Goal: Ask a question

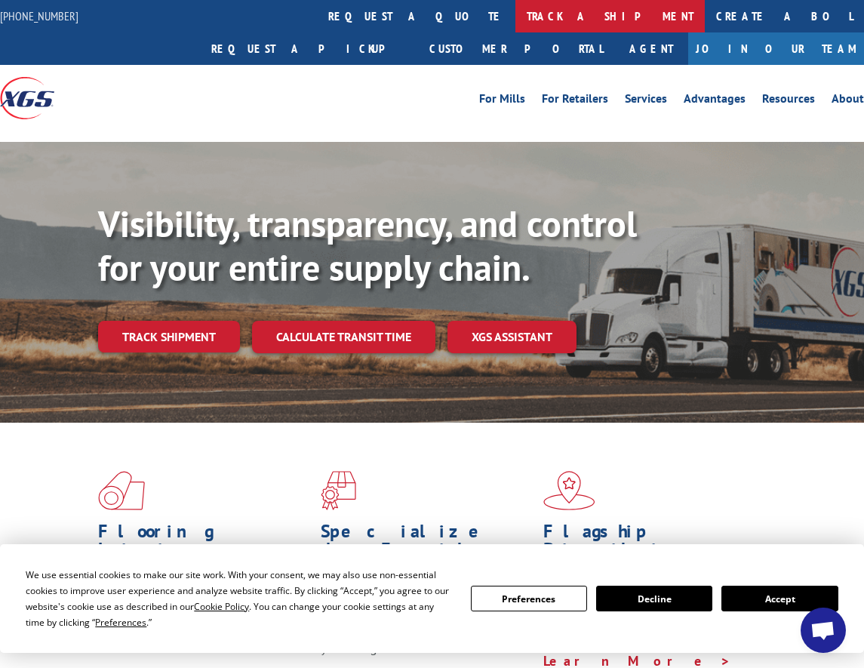
click at [515, 14] on link "track a shipment" at bounding box center [609, 16] width 189 height 32
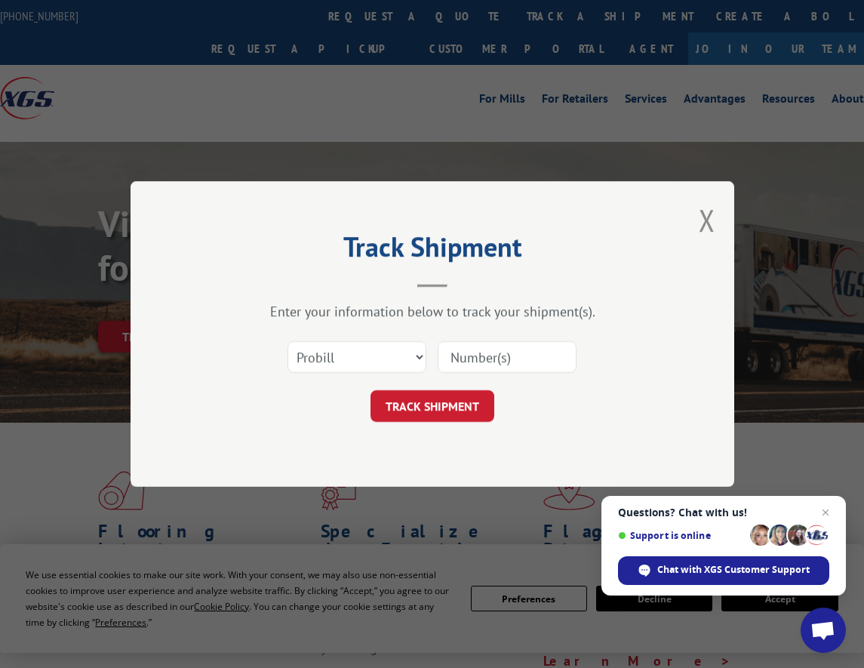
click at [467, 359] on input at bounding box center [507, 357] width 139 height 32
type input "CP-030316.A"
click at [437, 407] on button "TRACK SHIPMENT" at bounding box center [433, 406] width 124 height 32
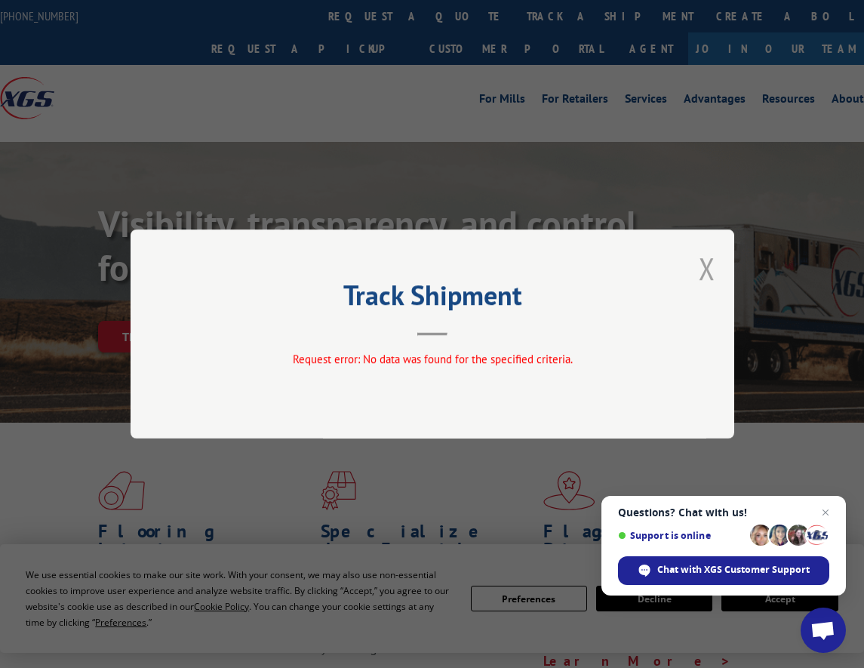
click at [707, 269] on button "Close modal" at bounding box center [707, 268] width 17 height 40
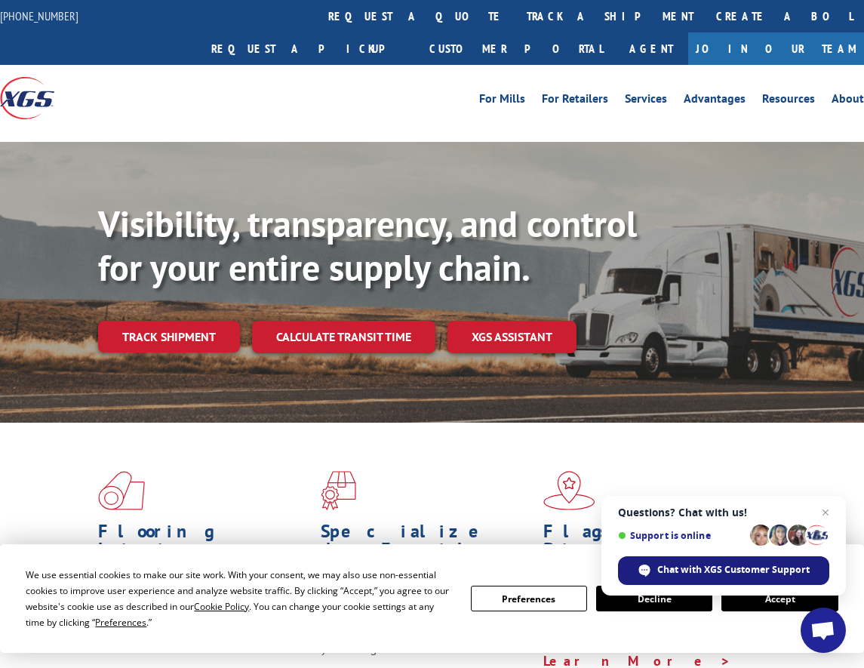
click at [676, 571] on span "Chat with XGS Customer Support" at bounding box center [733, 570] width 152 height 14
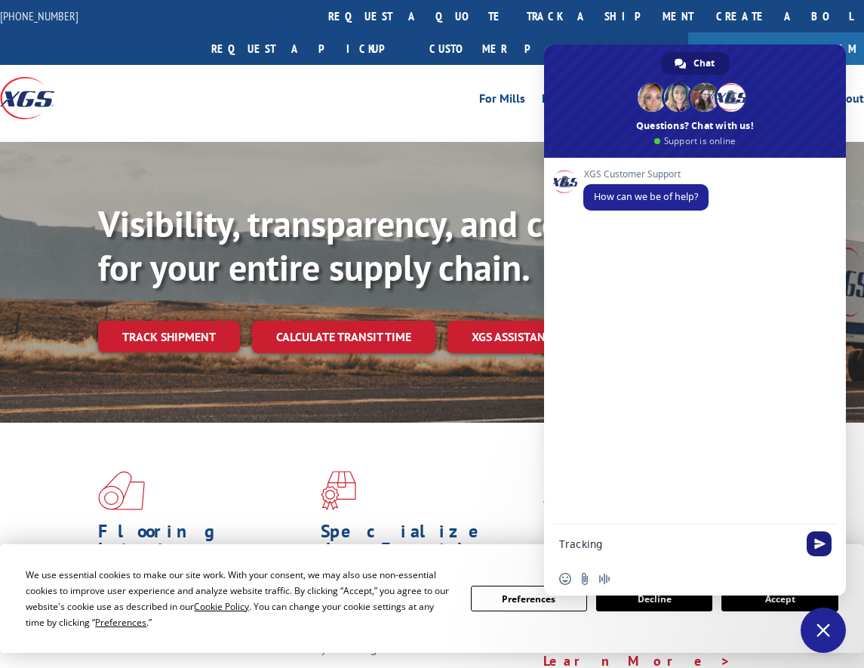
type textarea "Tracking"
click at [820, 545] on span "Send" at bounding box center [819, 543] width 11 height 11
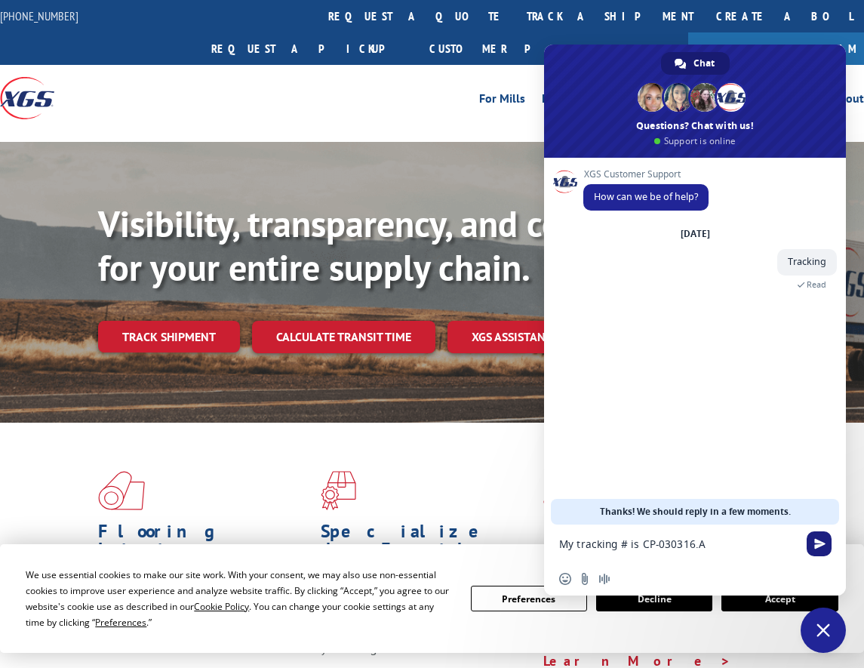
type textarea "My tracking # is CP-030316.A"
click at [811, 538] on span "Send" at bounding box center [819, 543] width 25 height 25
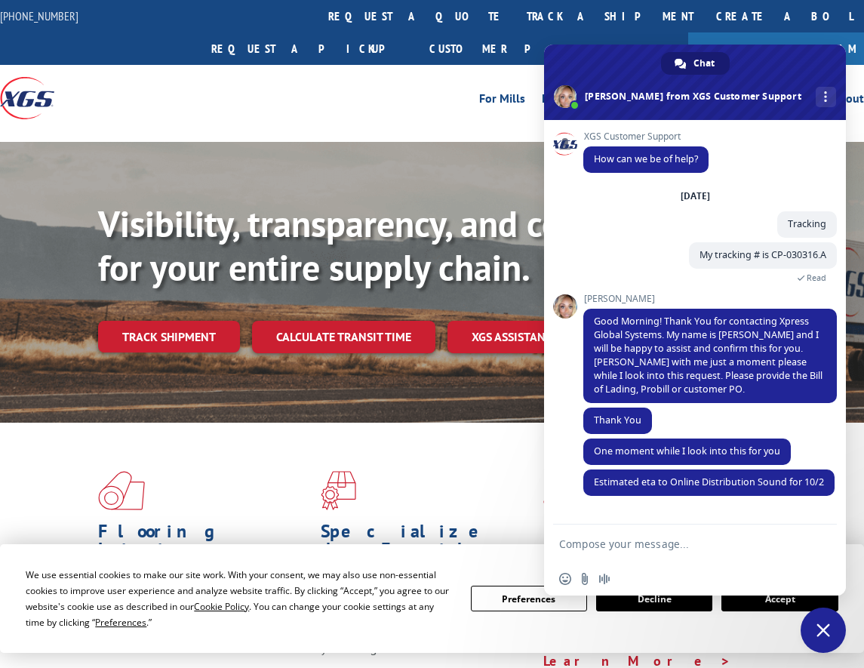
click at [574, 543] on textarea "Compose your message..." at bounding box center [678, 544] width 238 height 14
type textarea "T"
type textarea "is this being shipped to [STREET_ADDRESS][PERSON_NAME][PERSON_NAME][US_STATE]"
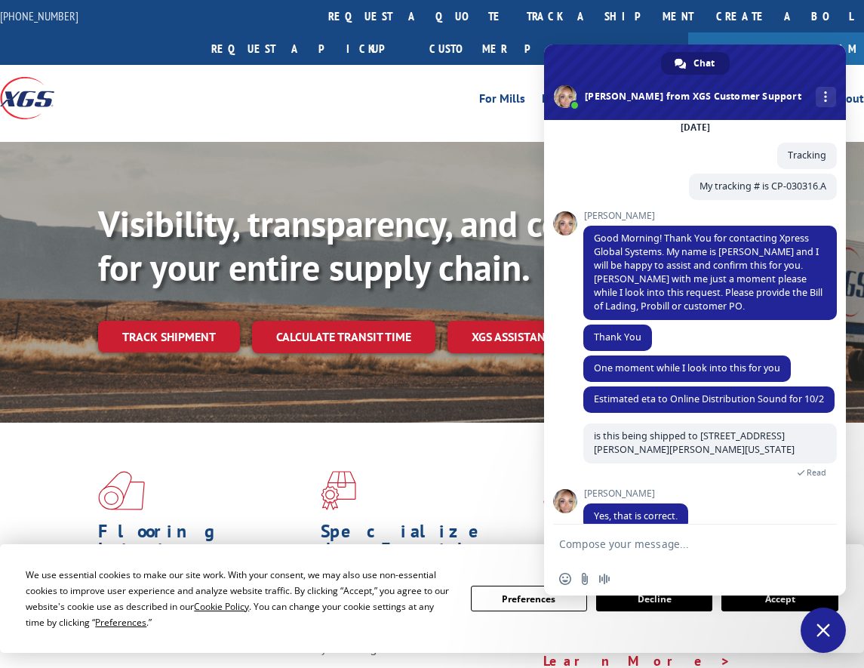
scroll to position [91, 0]
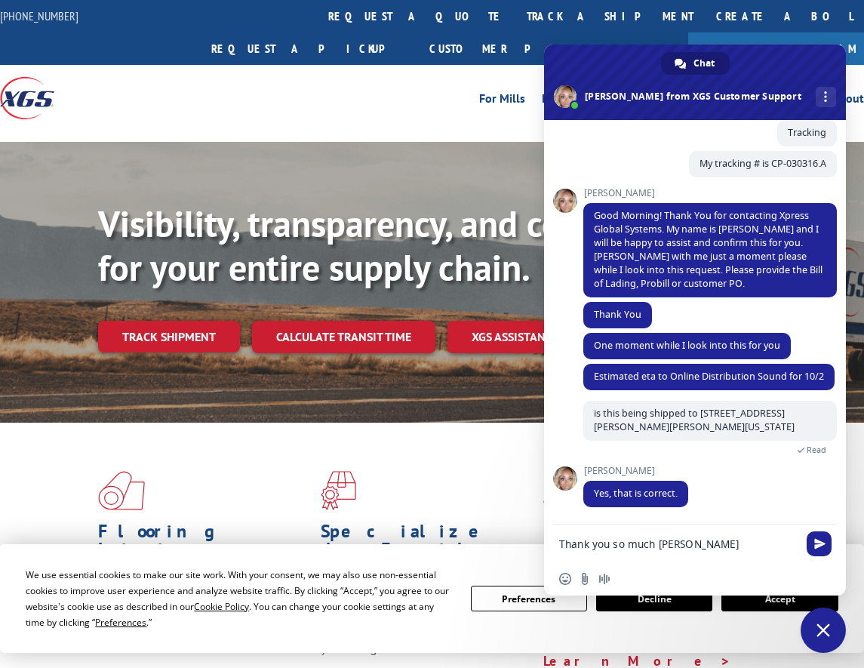
type textarea "Thank you so much [PERSON_NAME]"
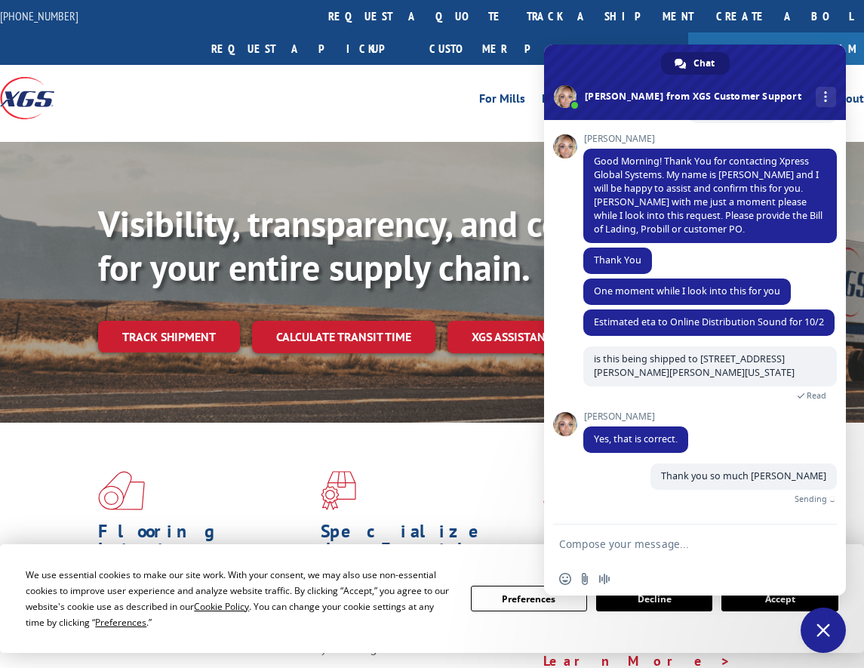
scroll to position [128, 0]
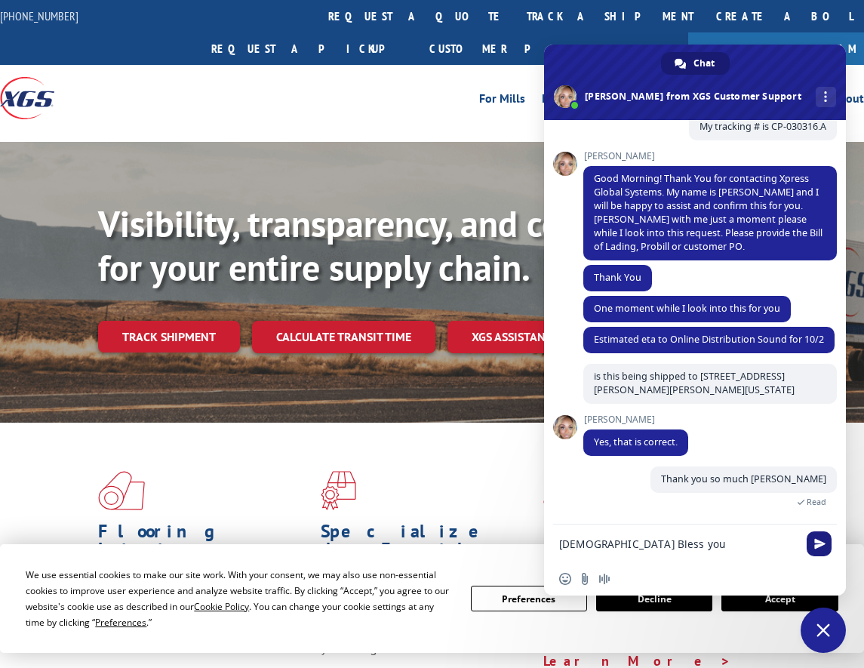
type textarea "[DEMOGRAPHIC_DATA] Bless you"
click at [824, 541] on span "Send" at bounding box center [819, 543] width 11 height 11
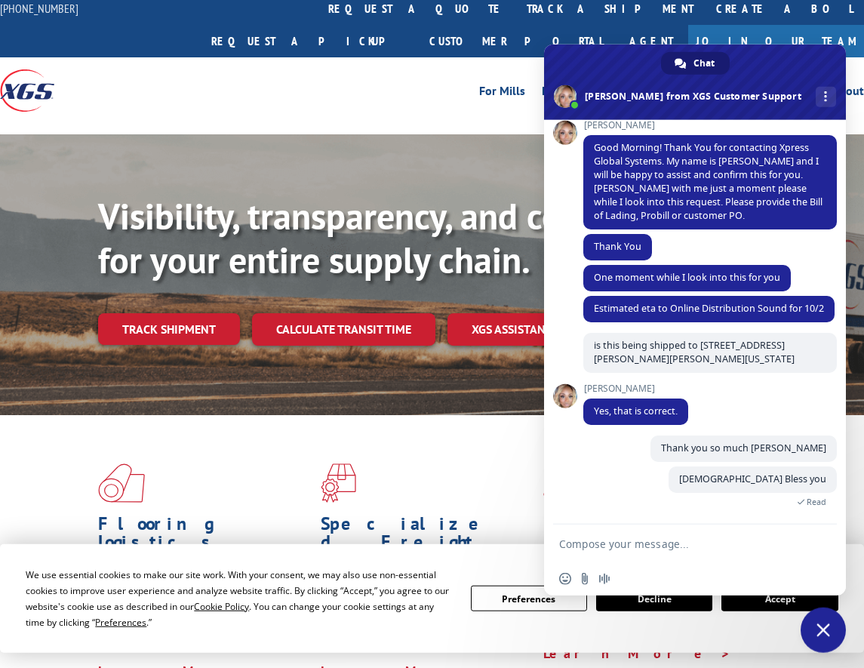
scroll to position [11, 0]
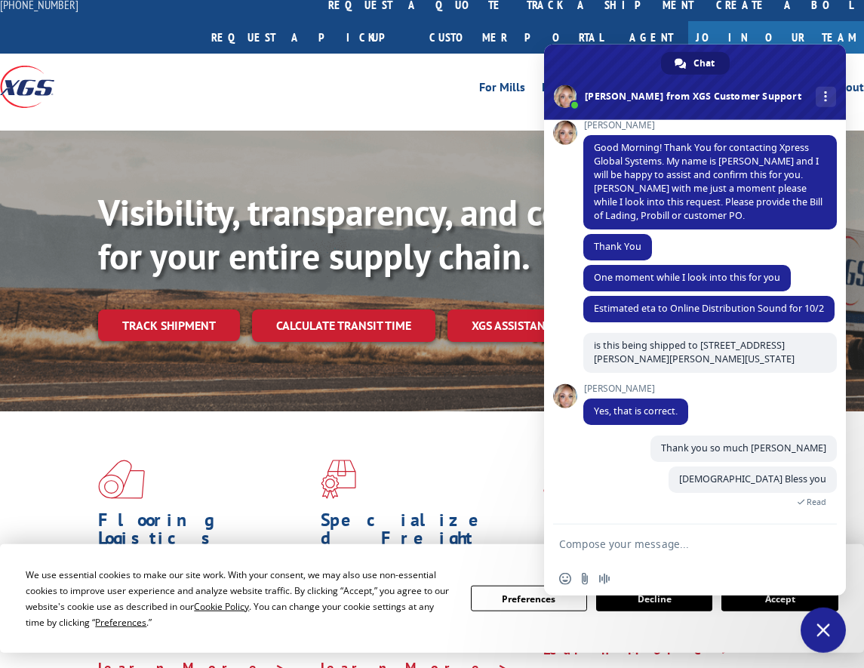
click at [631, 542] on textarea "Compose your message..." at bounding box center [678, 544] width 238 height 14
type textarea "That is all i needed"
click at [818, 540] on span "Send" at bounding box center [819, 543] width 11 height 11
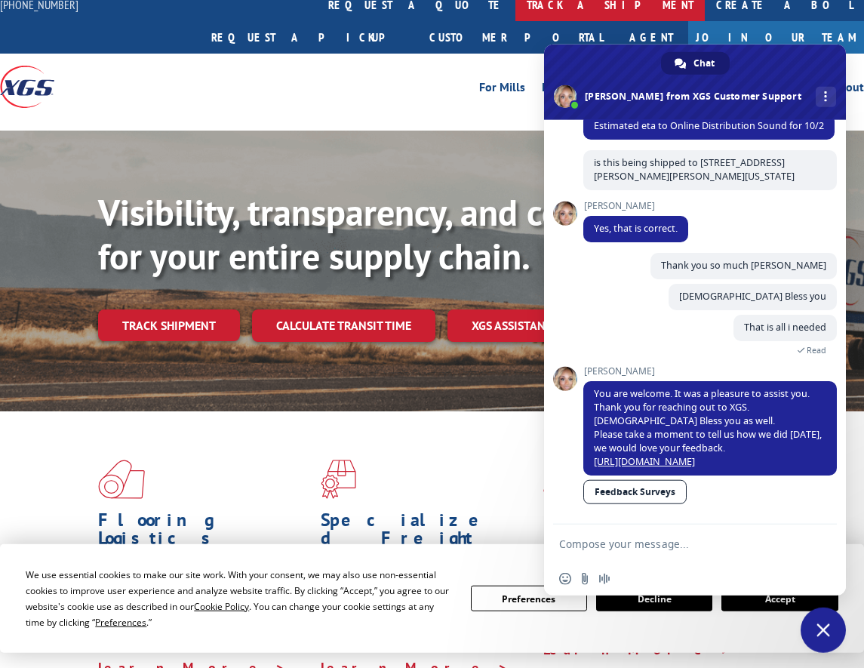
scroll to position [355, 0]
